Goal: Information Seeking & Learning: Find specific fact

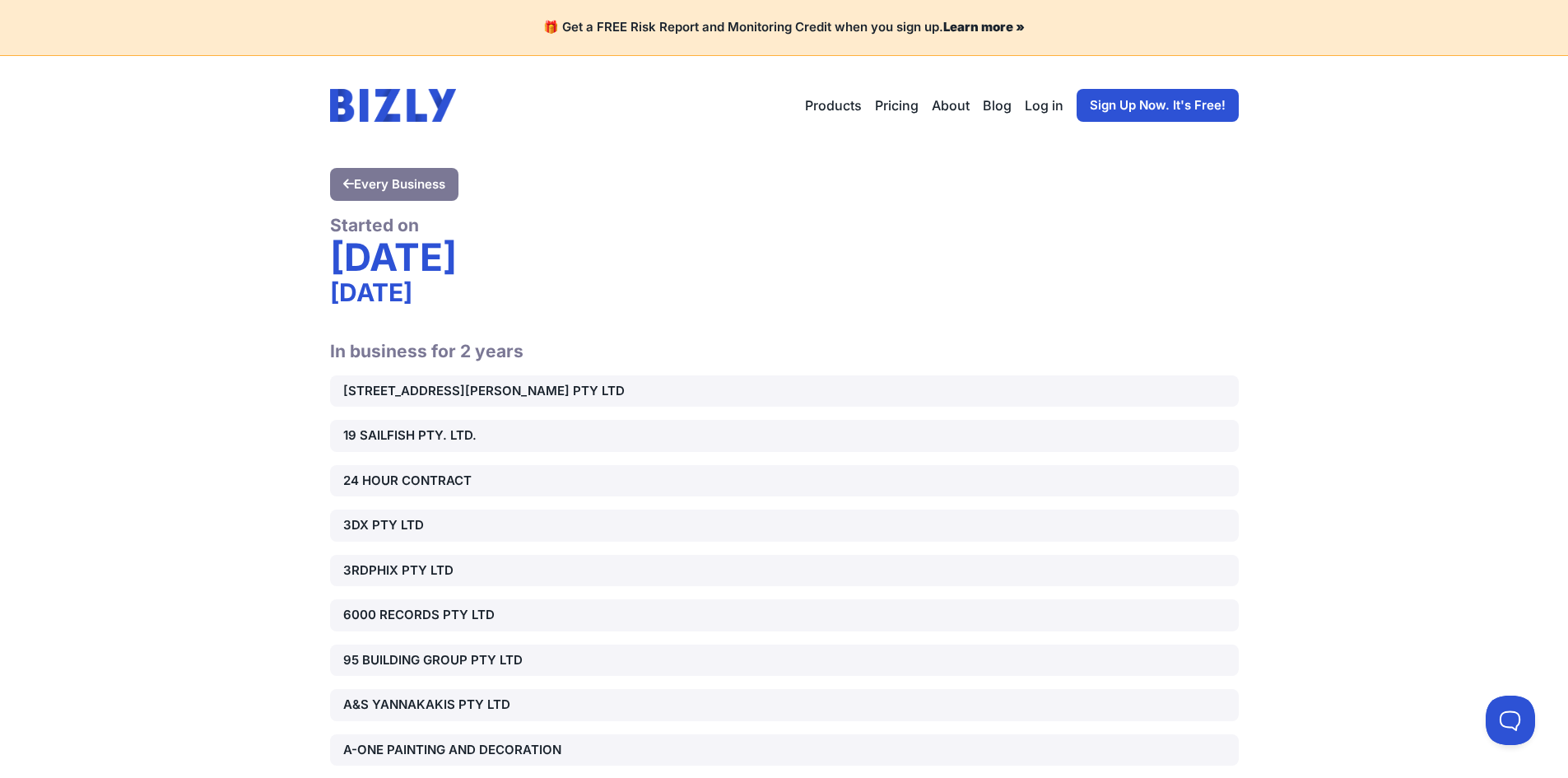
click at [1123, 115] on link "Sign Up Now. It's Free!" at bounding box center [1158, 105] width 162 height 33
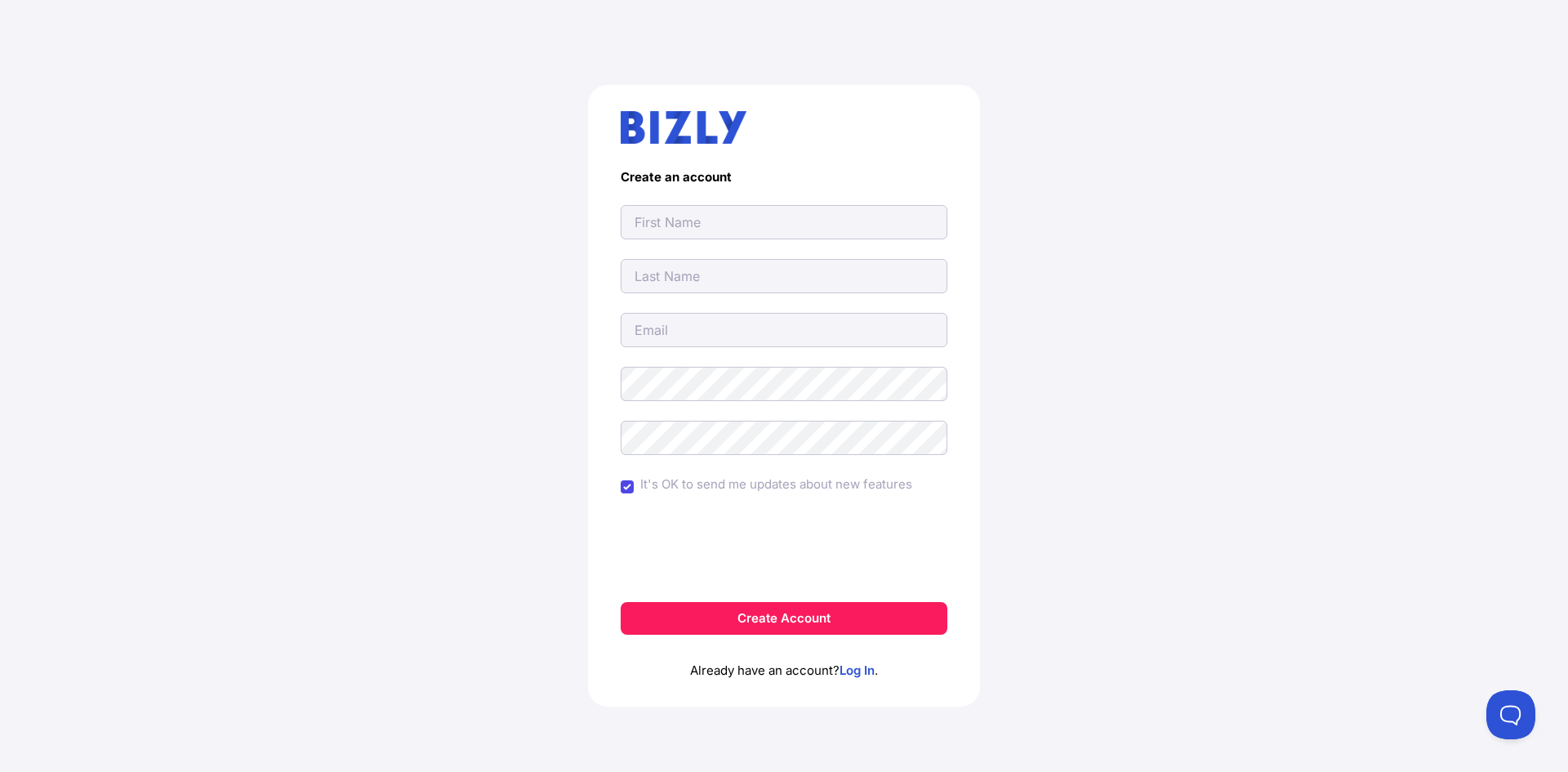
click at [443, 281] on div "Create an account It's OK to send me updates about new features Create Account …" at bounding box center [784, 402] width 1503 height 713
drag, startPoint x: 626, startPoint y: 235, endPoint x: 635, endPoint y: 234, distance: 9.1
click at [626, 235] on input "text" at bounding box center [784, 222] width 326 height 34
type input "Ultimate Waterproofing"
click at [703, 275] on input "text" at bounding box center [784, 276] width 326 height 34
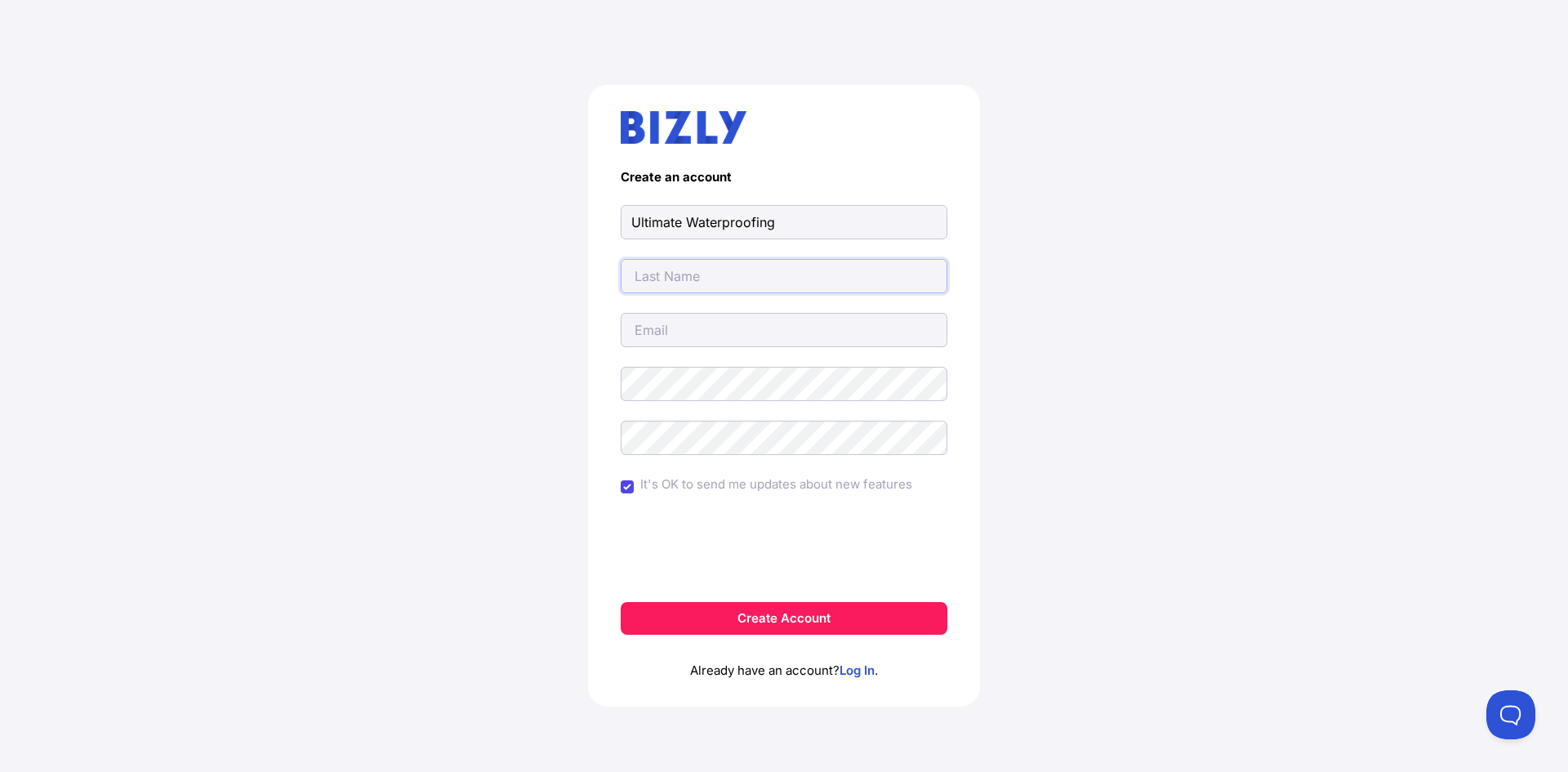
type input "Solutions"
click at [694, 345] on input "email" at bounding box center [784, 330] width 326 height 34
type input "kalixmane@gmail.com"
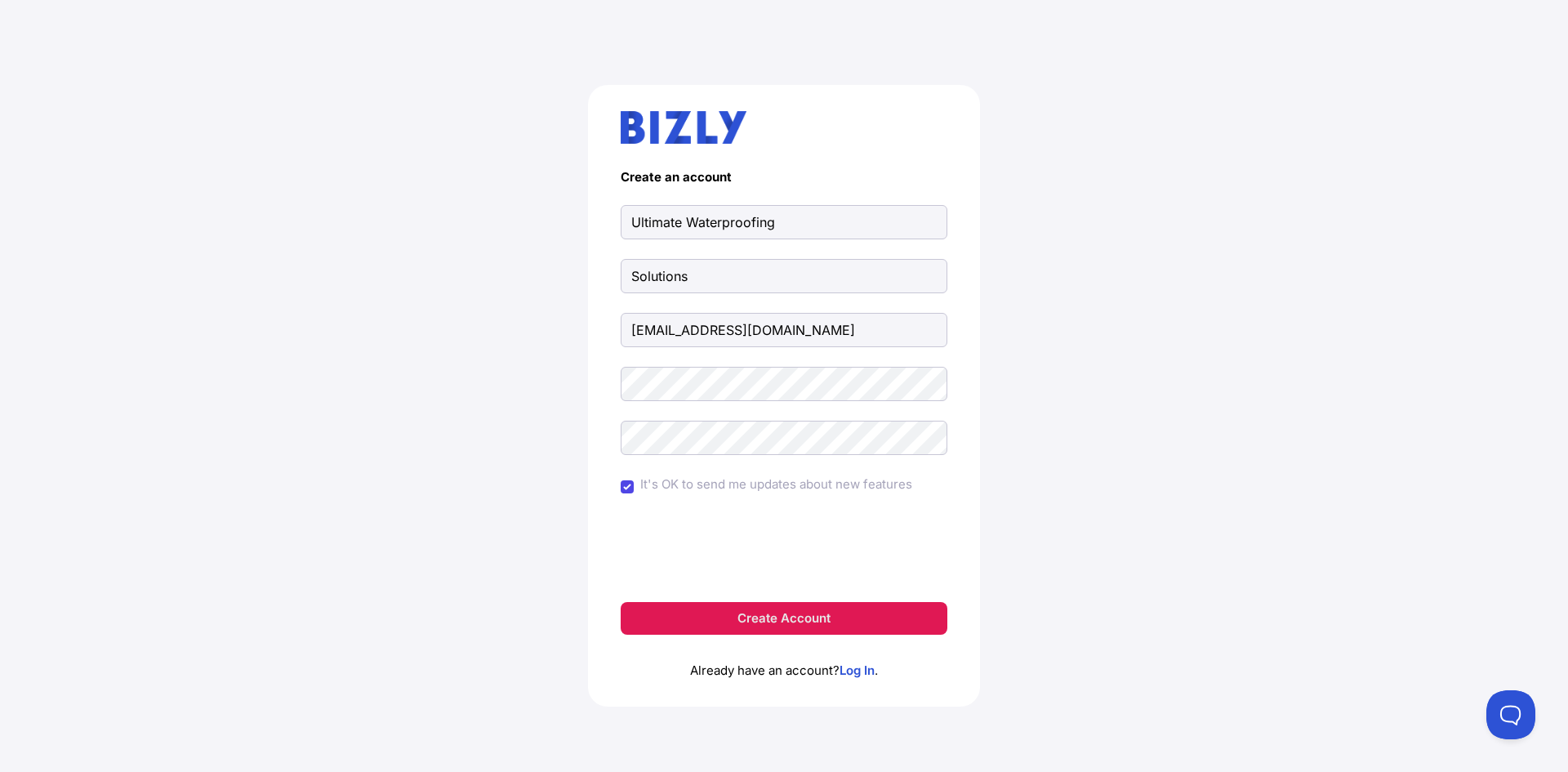
click at [779, 621] on button "Create Account" at bounding box center [784, 618] width 326 height 32
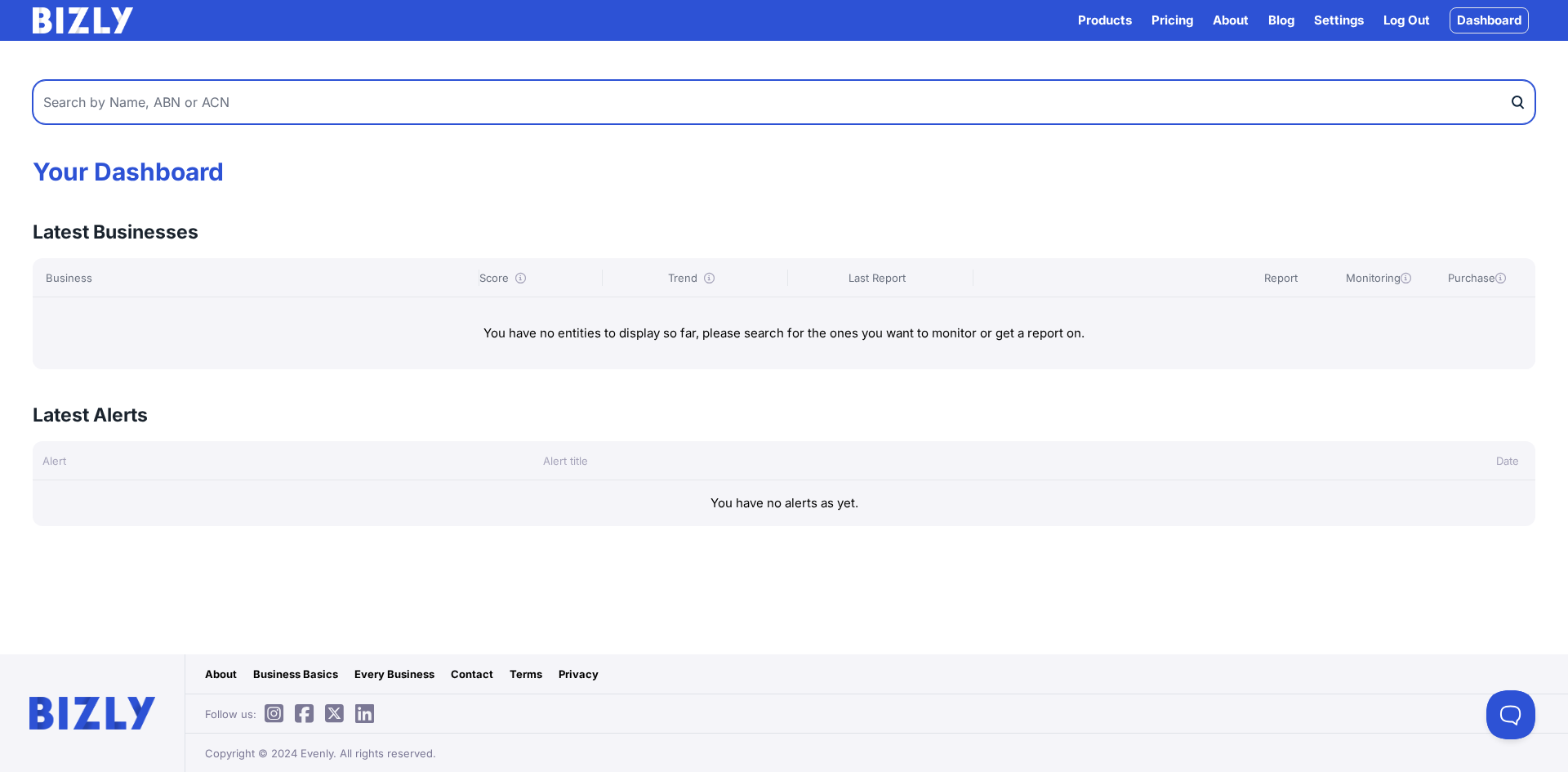
click at [295, 84] on input "text" at bounding box center [784, 102] width 1503 height 44
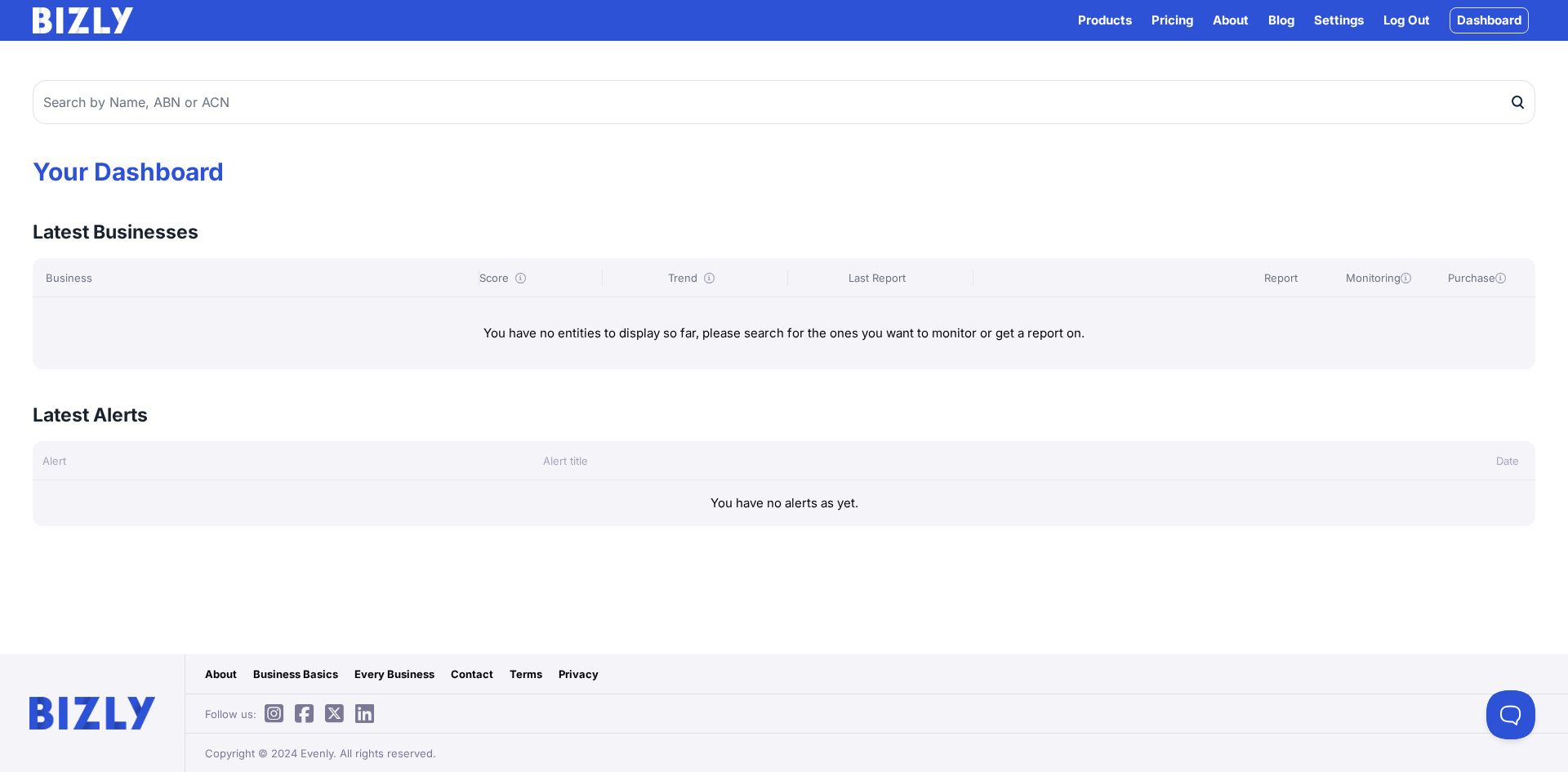
click at [1152, 22] on link "Pricing" at bounding box center [1172, 20] width 42 height 20
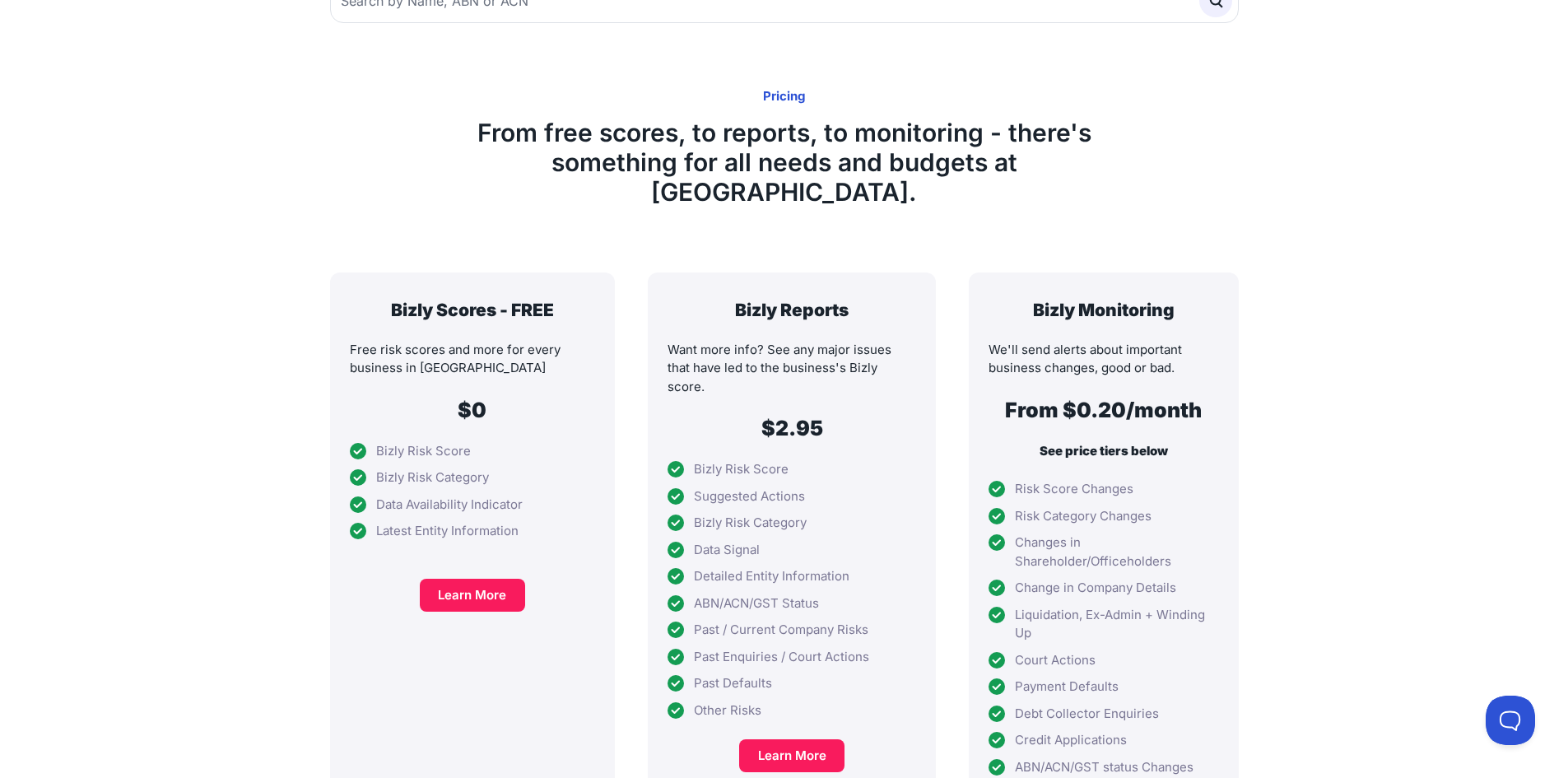
scroll to position [329, 0]
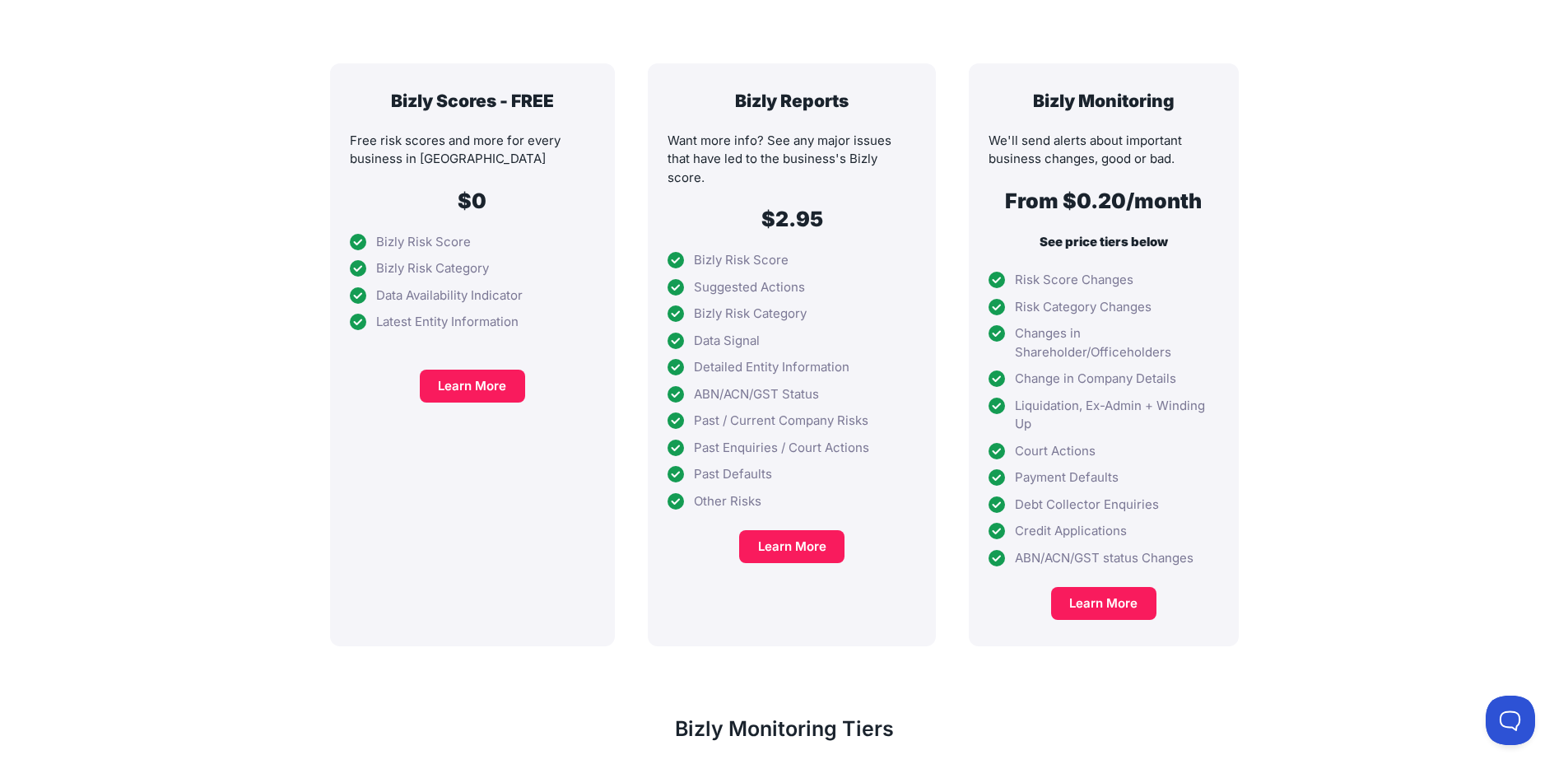
click at [491, 375] on div "Bizly Scores - FREE Free risk scores and more for every business in Australia $…" at bounding box center [472, 355] width 285 height 584
click at [492, 369] on link "Learn More" at bounding box center [472, 386] width 105 height 33
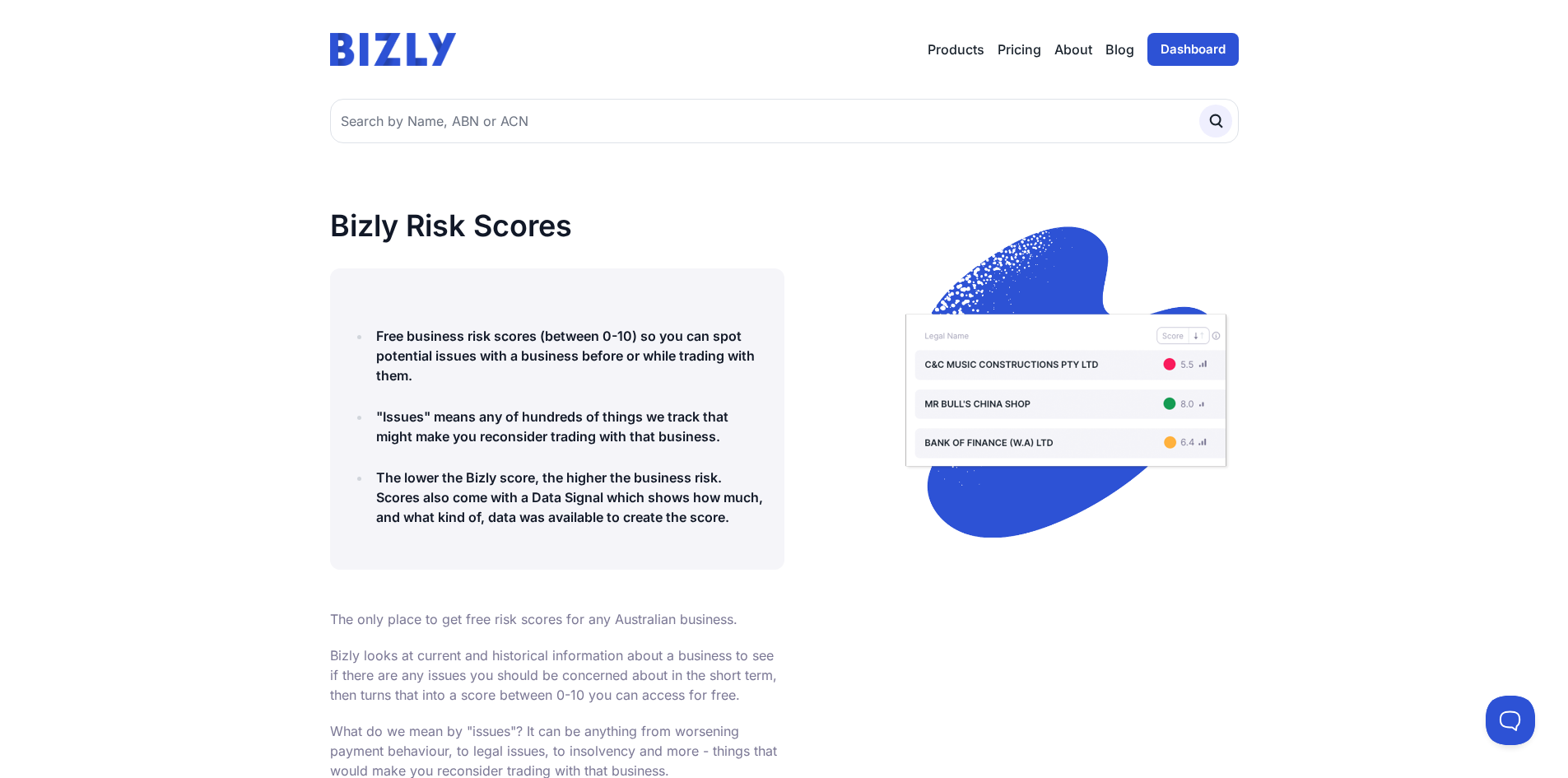
click at [1200, 58] on link "Dashboard" at bounding box center [1193, 49] width 92 height 33
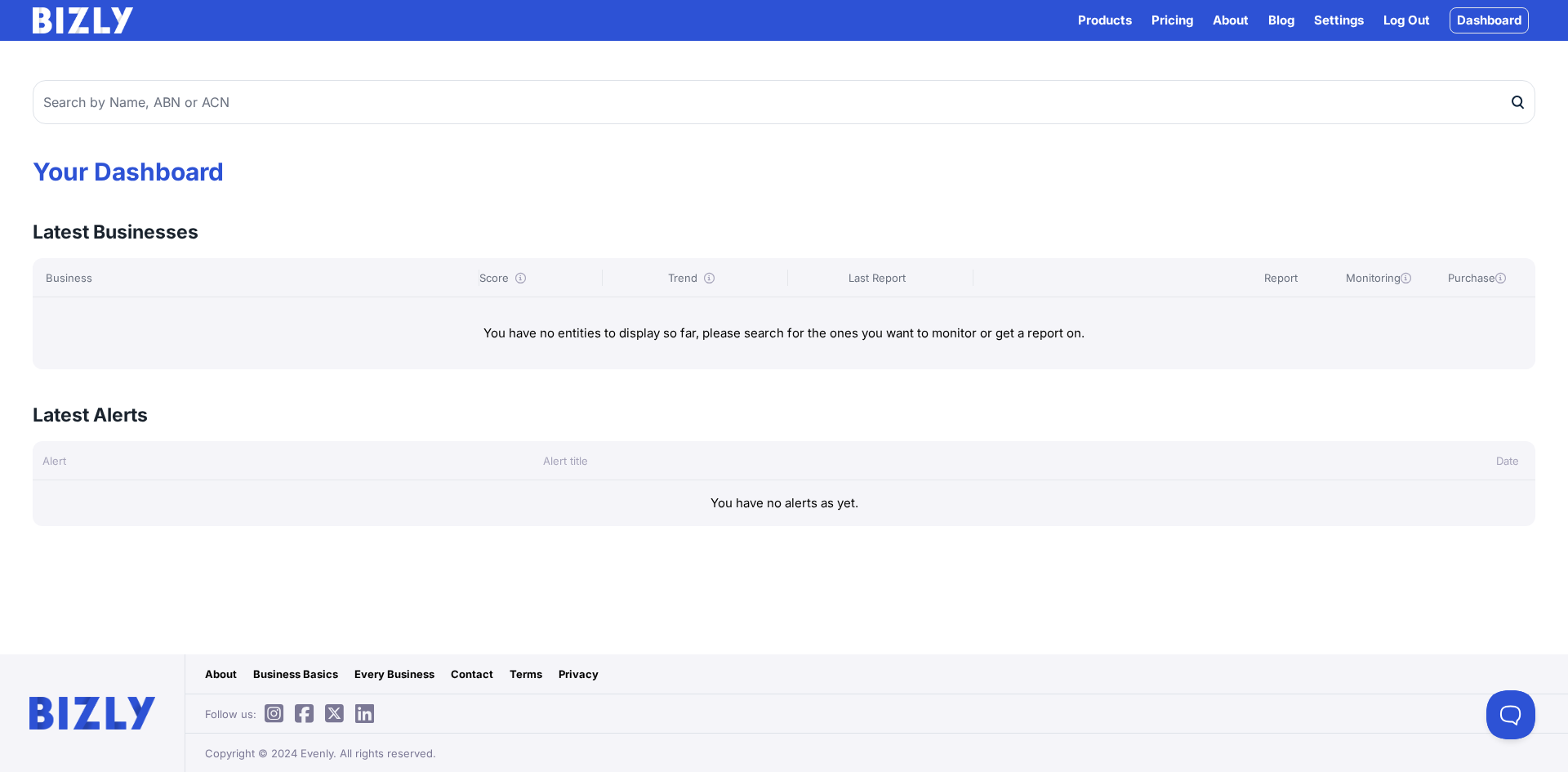
click at [1338, 19] on link "Settings" at bounding box center [1339, 20] width 50 height 20
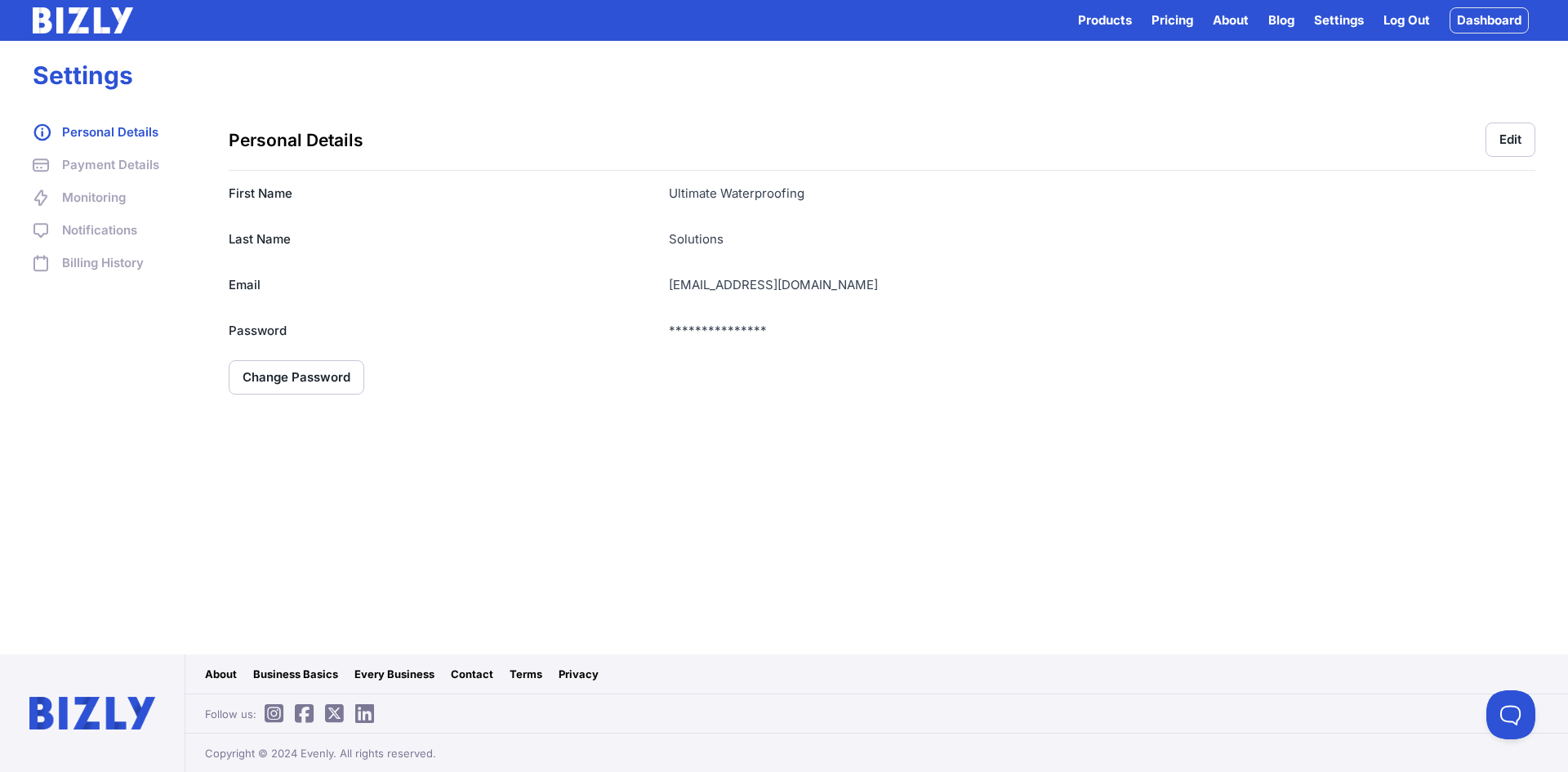
click at [102, 200] on link "Monitoring" at bounding box center [114, 197] width 163 height 20
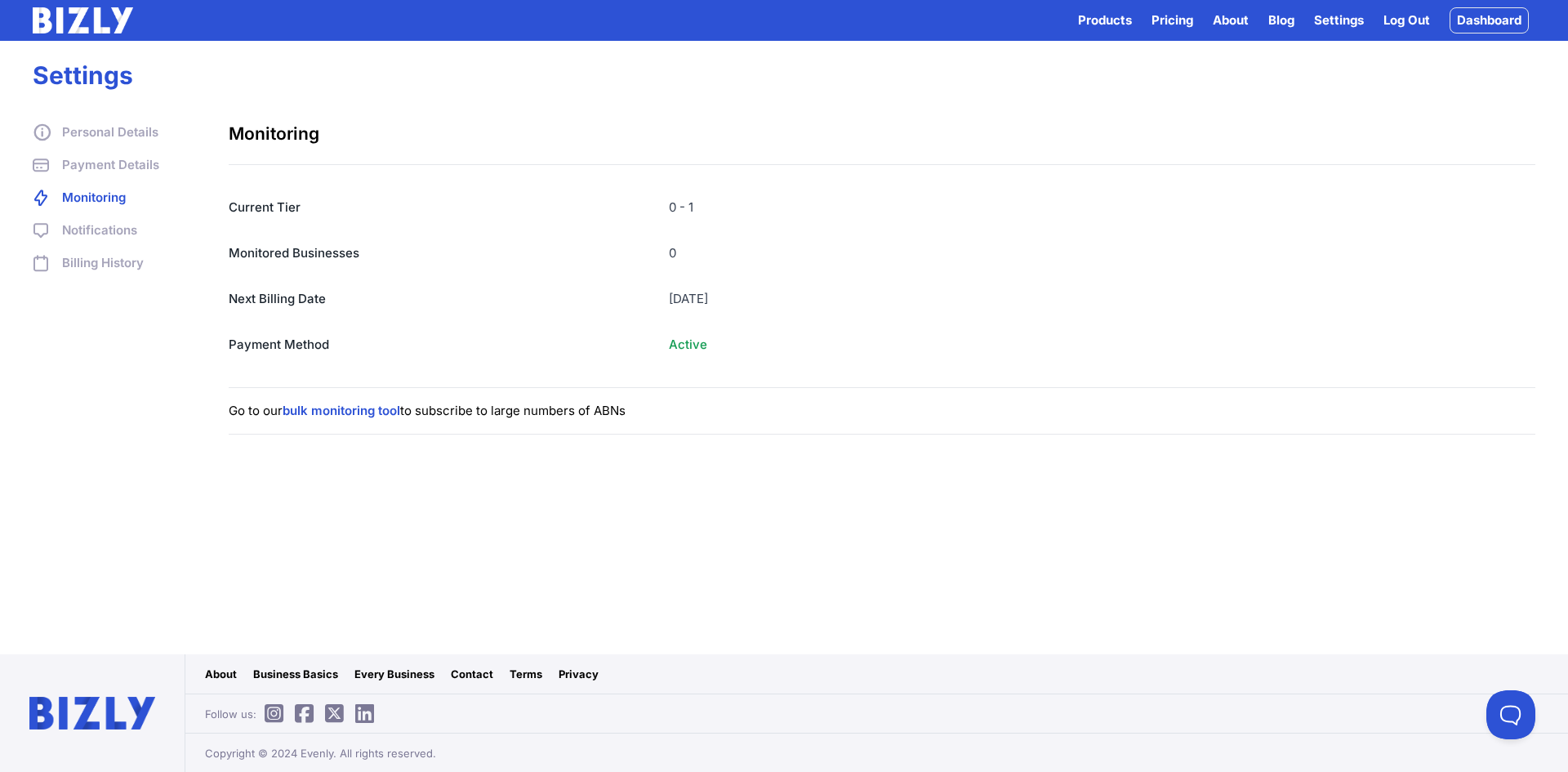
click at [118, 138] on link "Personal Details" at bounding box center [114, 132] width 163 height 20
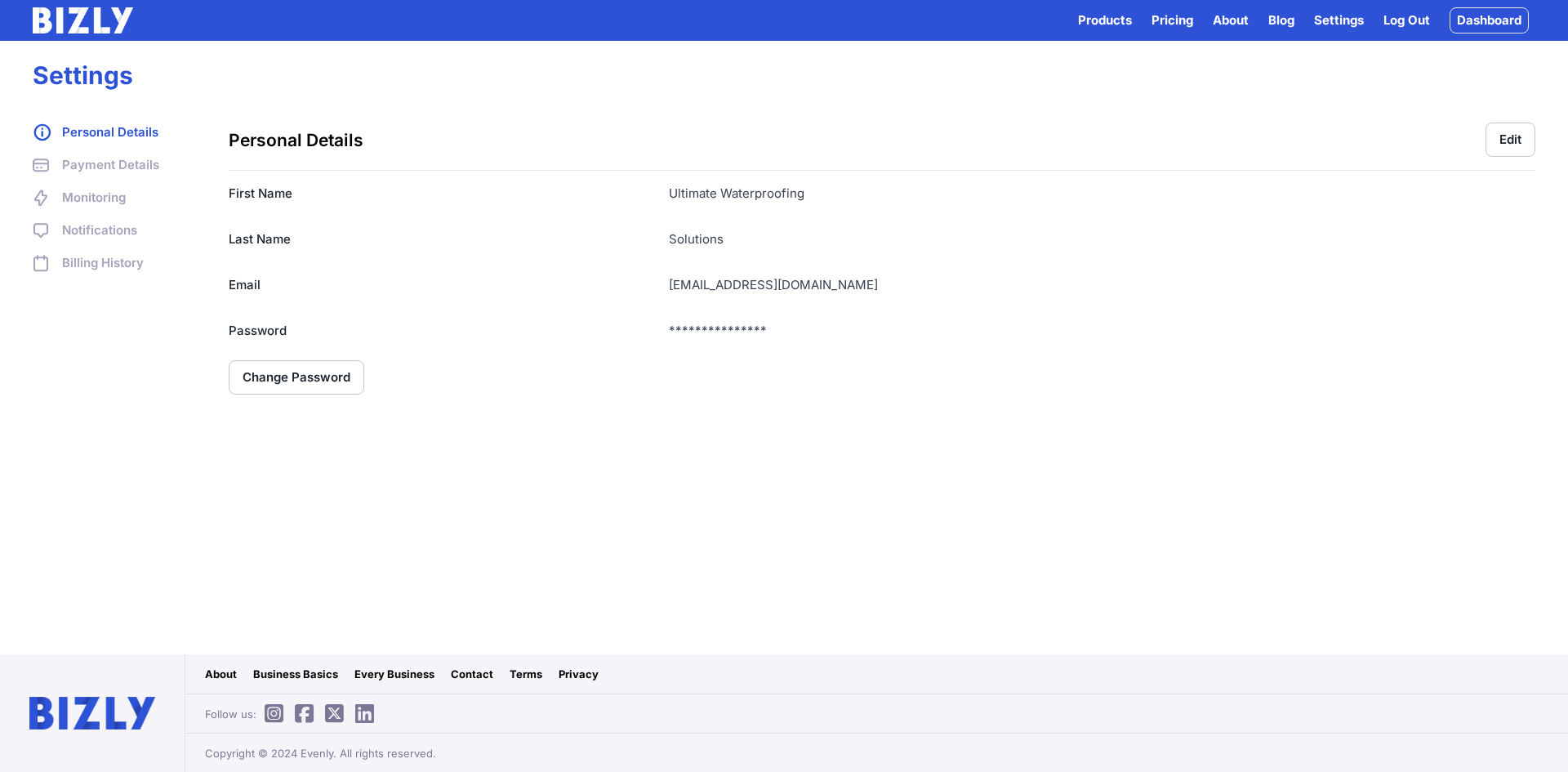
click at [1165, 12] on link "Pricing" at bounding box center [1172, 20] width 42 height 20
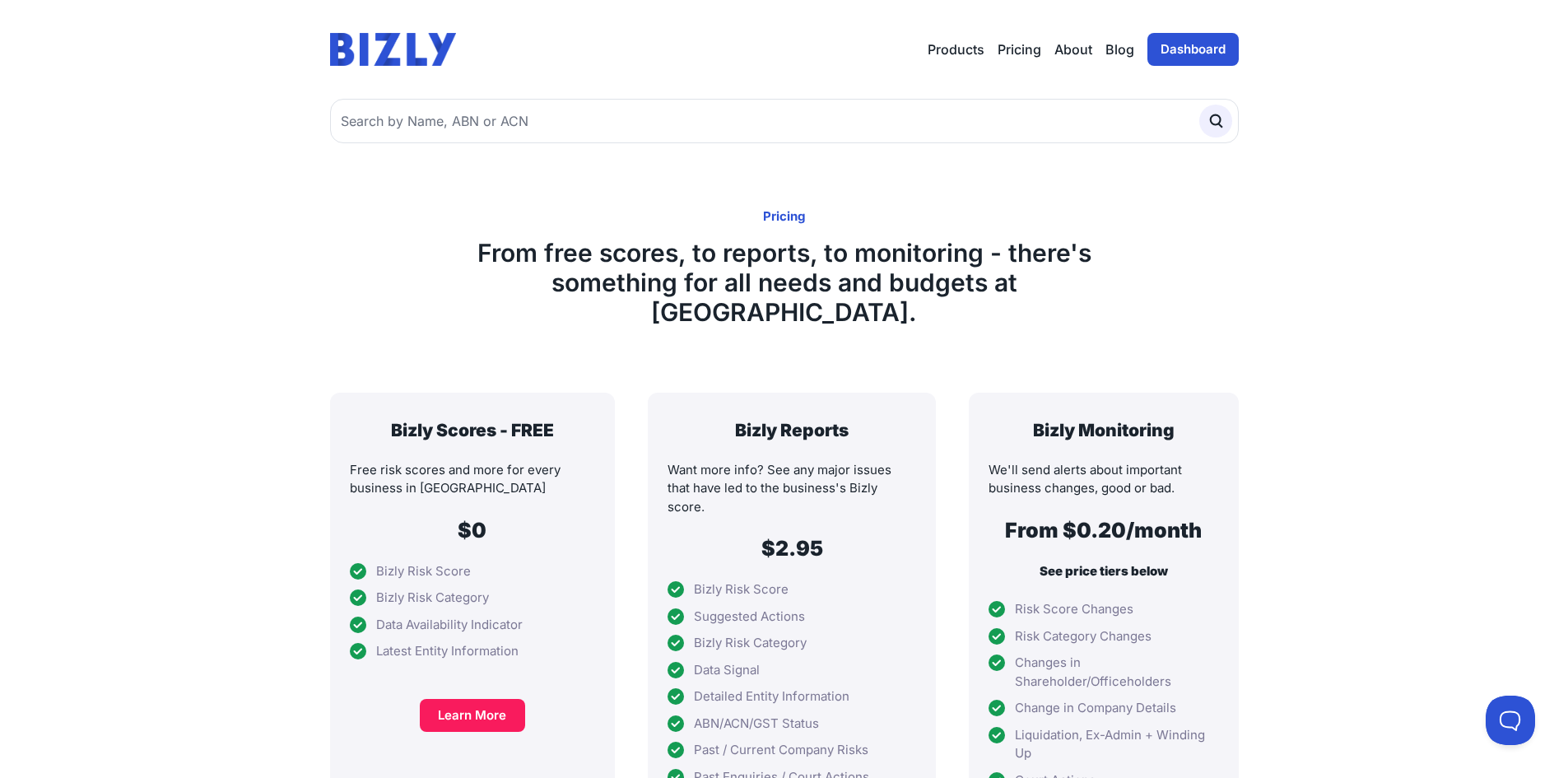
click at [363, 267] on div "Pricing From free scores, to reports, to monitoring - there's something for all…" at bounding box center [784, 267] width 1568 height 117
click at [1193, 57] on link "Dashboard" at bounding box center [1193, 49] width 92 height 33
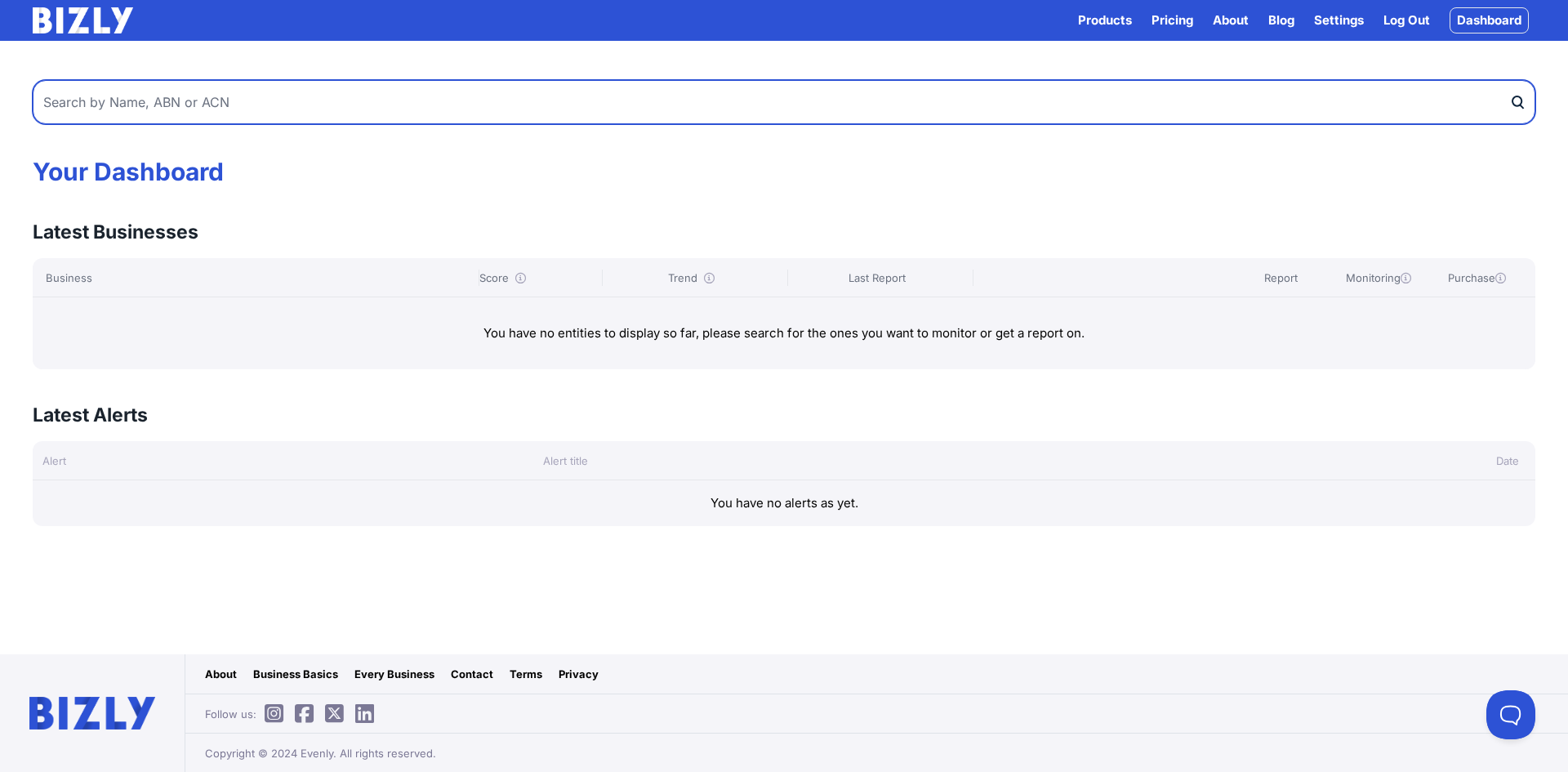
click at [252, 93] on input "text" at bounding box center [784, 102] width 1503 height 44
type input "Ultiamte"
type input "Ultimate Waterproofing Services"
click at [1509, 80] on button "submit" at bounding box center [1521, 102] width 26 height 44
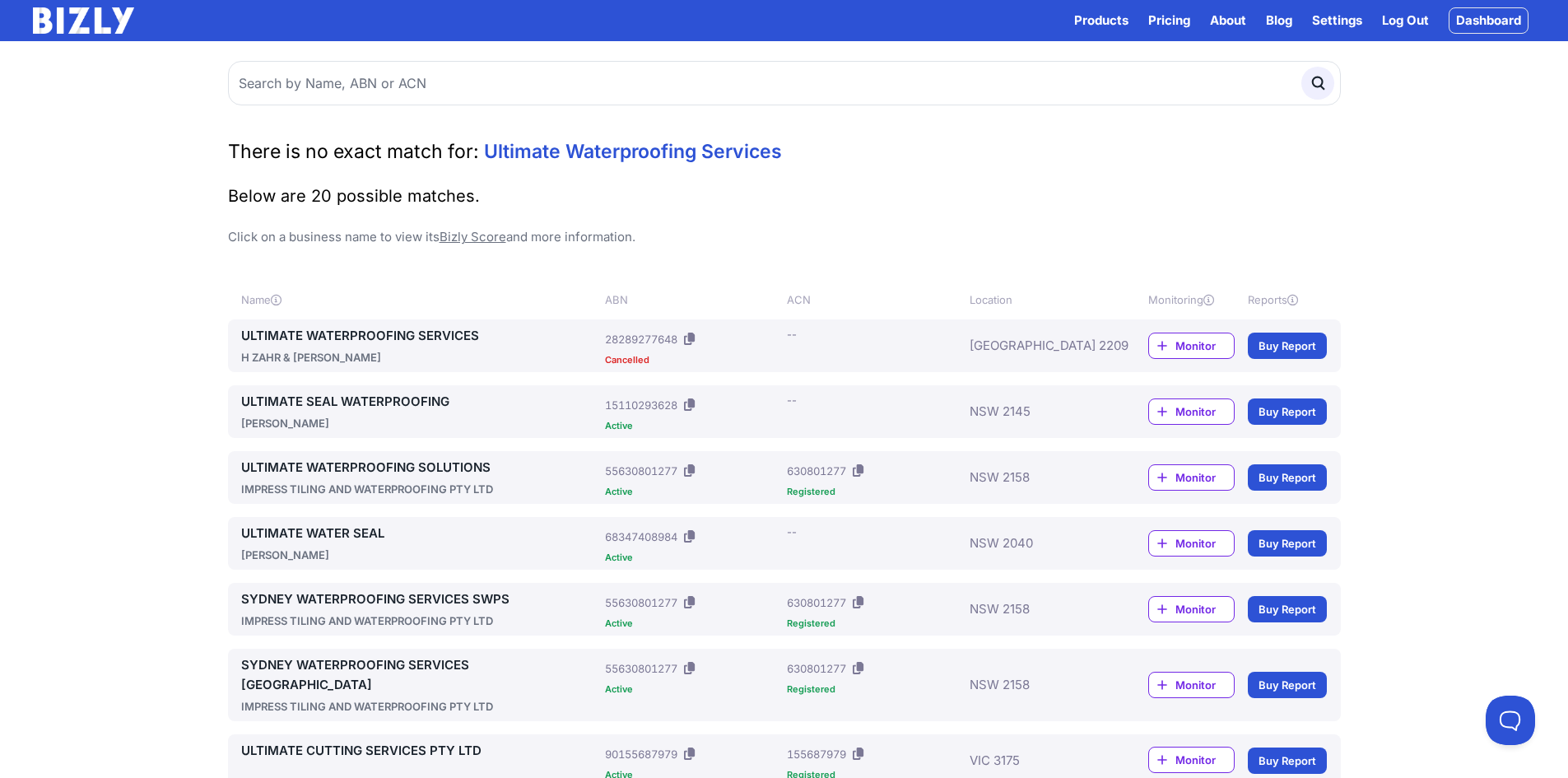
click at [358, 458] on link "ULTIMATE WATERPROOFING SOLUTIONS" at bounding box center [420, 467] width 358 height 20
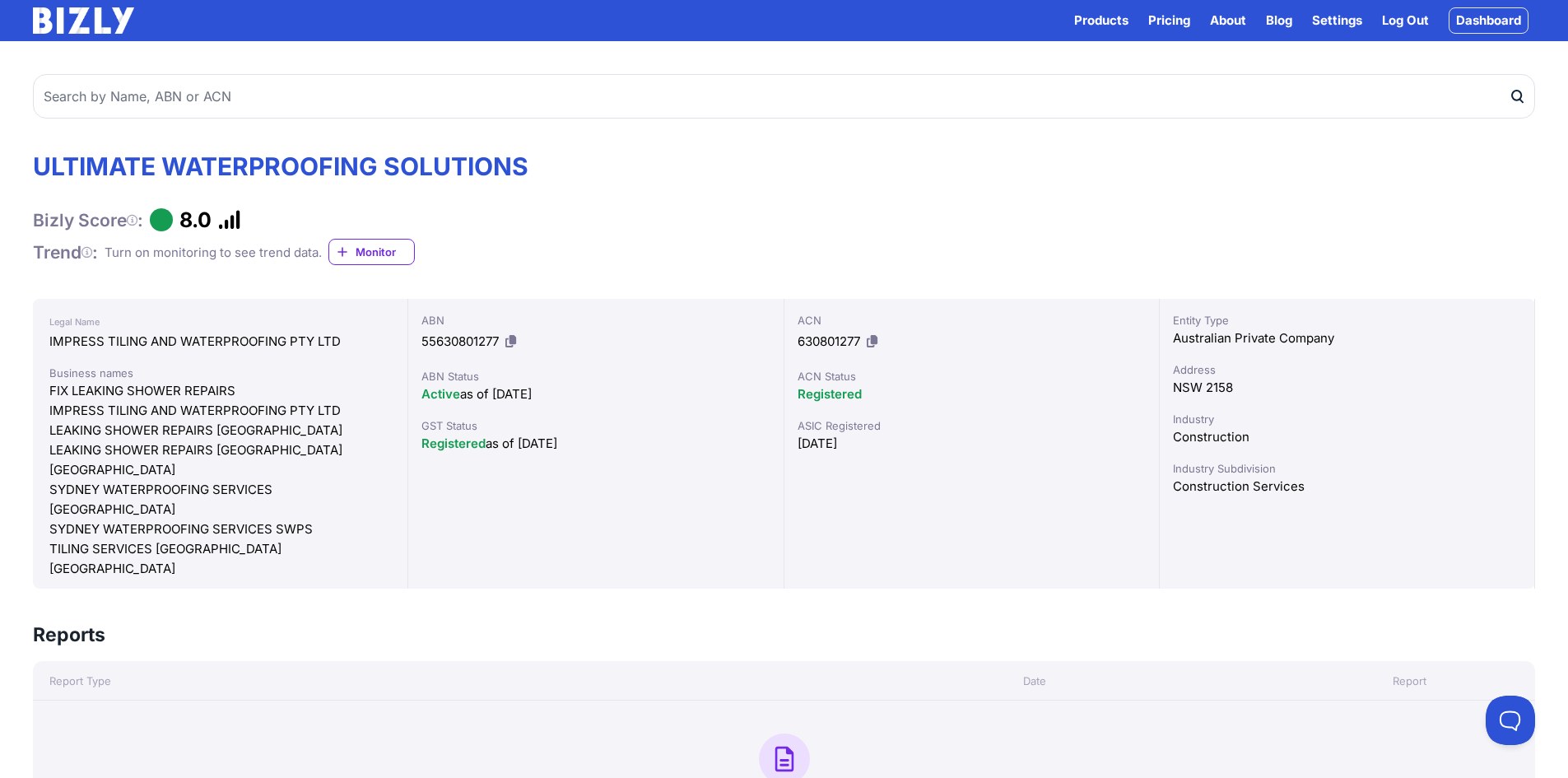
click at [754, 212] on div "ULTIMATE WATERPROOFING SOLUTIONS Bizly Score : 8.0 Trend : Turn on monitoring t…" at bounding box center [783, 209] width 1502 height 115
